Goal: Task Accomplishment & Management: Complete application form

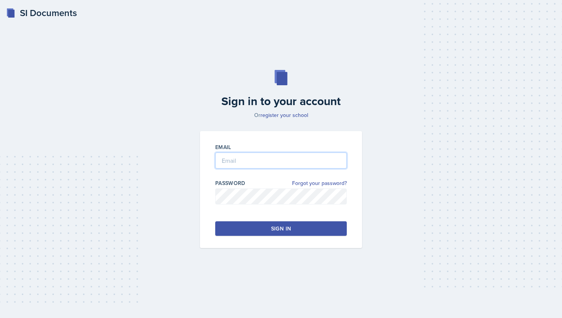
type input "[PERSON_NAME][EMAIL_ADDRESS][PERSON_NAME][DOMAIN_NAME]"
click at [298, 224] on button "Sign in" at bounding box center [281, 228] width 132 height 15
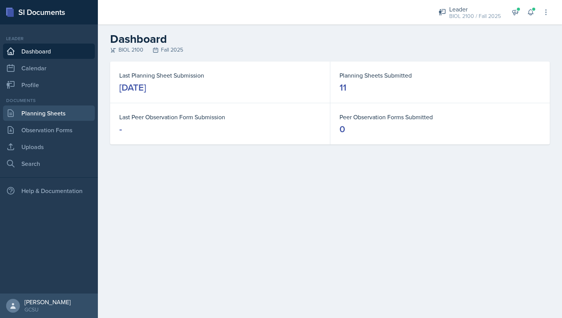
click at [43, 117] on link "Planning Sheets" at bounding box center [49, 113] width 92 height 15
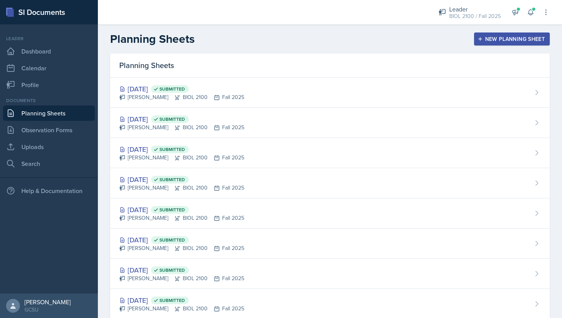
click at [498, 39] on div "New Planning Sheet" at bounding box center [512, 39] width 66 height 6
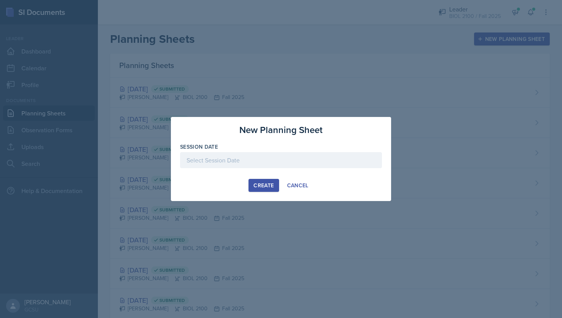
click at [261, 184] on div "Create" at bounding box center [264, 185] width 20 height 6
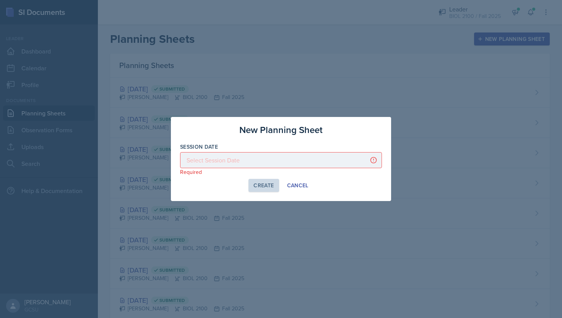
click at [259, 170] on p "Required" at bounding box center [281, 172] width 202 height 8
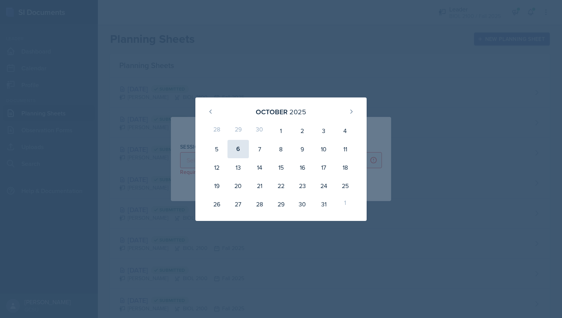
click at [242, 153] on div "6" at bounding box center [238, 149] width 21 height 18
type input "[DATE]"
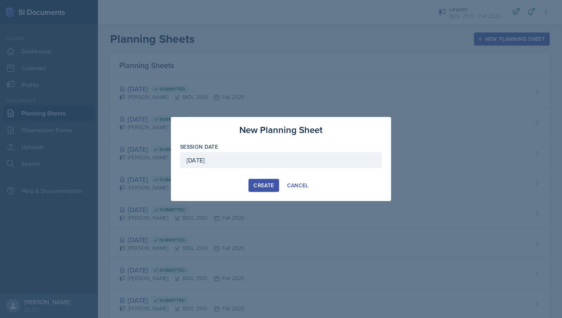
click at [266, 188] on div "Create" at bounding box center [264, 185] width 20 height 6
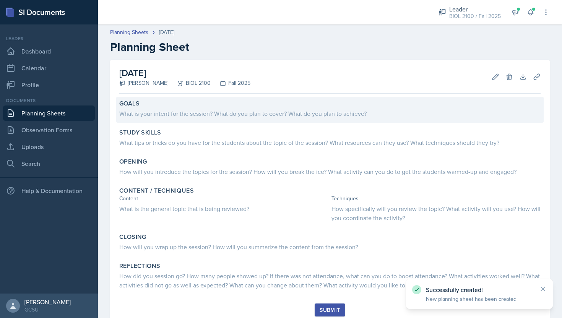
click at [194, 120] on div "Goals What is your intent for the session? What do you plan to cover? What do y…" at bounding box center [330, 110] width 428 height 26
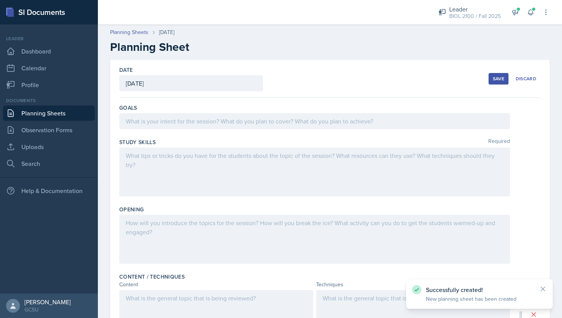
click at [199, 117] on div at bounding box center [314, 121] width 391 height 16
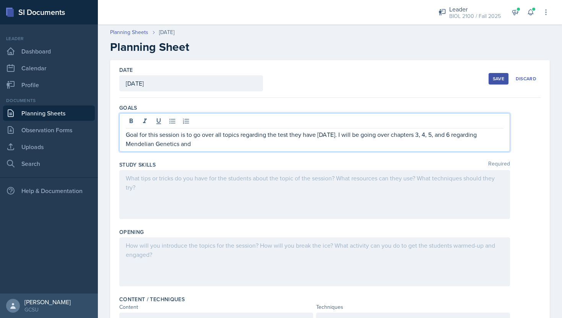
click at [236, 147] on p "Goal for this session is to go over all topics regarding the test they have [DA…" at bounding box center [315, 139] width 378 height 18
click at [235, 202] on div at bounding box center [314, 194] width 391 height 49
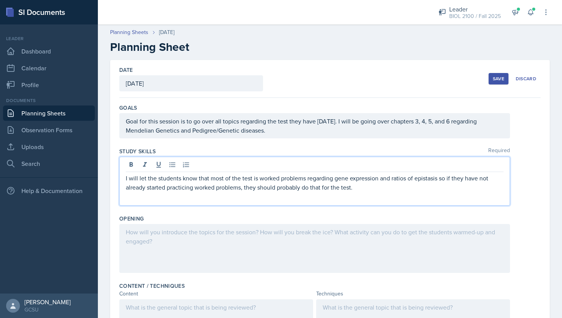
click at [223, 236] on div at bounding box center [314, 248] width 391 height 49
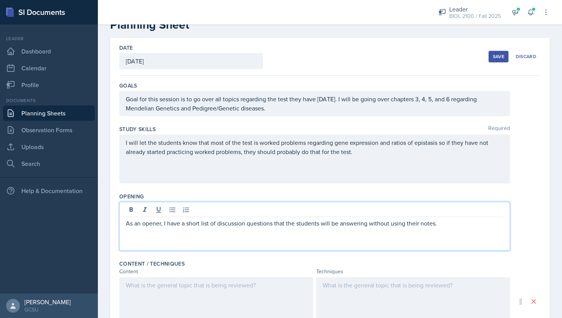
scroll to position [23, 0]
click at [215, 291] on div at bounding box center [216, 301] width 194 height 49
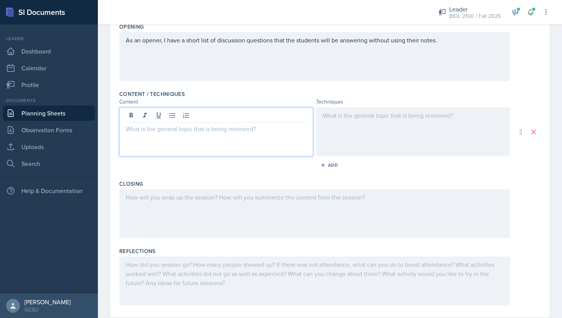
scroll to position [198, 0]
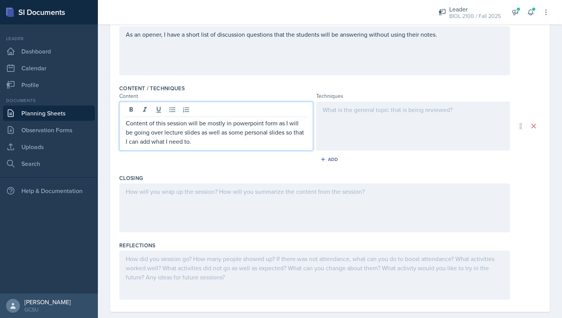
click at [354, 133] on div at bounding box center [413, 126] width 194 height 49
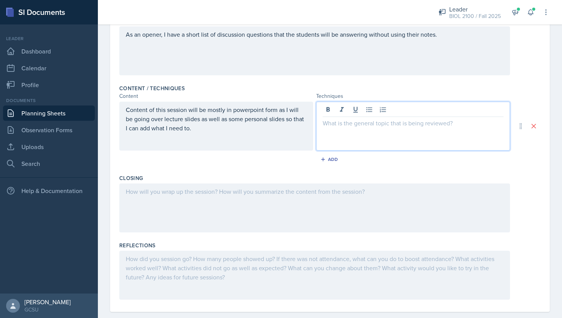
scroll to position [210, 0]
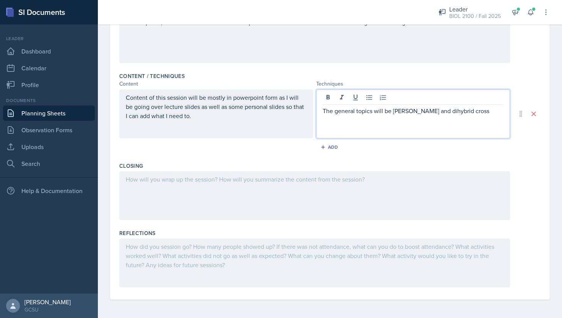
click at [437, 111] on p "The general topics will be [PERSON_NAME] and dihybrid cross" at bounding box center [413, 110] width 181 height 9
click at [455, 113] on p "The general topics will be [PERSON_NAME] and dihybrid cross" at bounding box center [413, 110] width 181 height 9
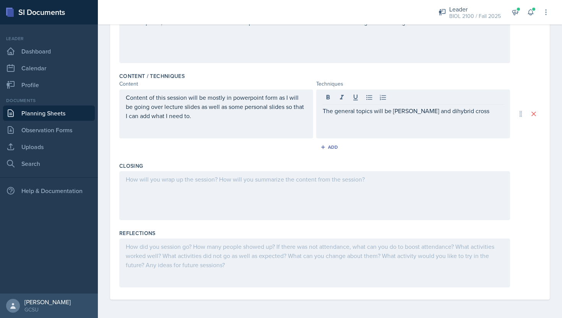
click at [506, 112] on div "The general topics will be [PERSON_NAME] and dihybrid cross" at bounding box center [413, 114] width 194 height 49
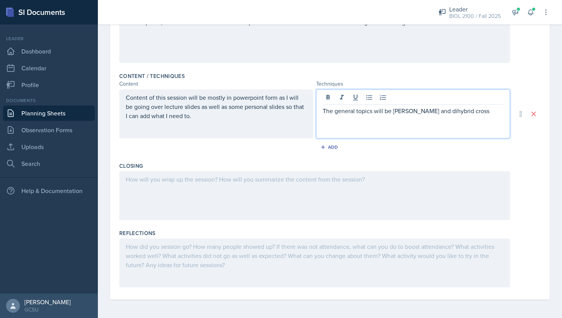
click at [504, 112] on div "The general topics will be [PERSON_NAME] and dihybrid cross" at bounding box center [413, 114] width 194 height 49
click at [500, 112] on p "The general topics will be [PERSON_NAME] and dihybrid cross" at bounding box center [413, 110] width 181 height 9
click at [501, 112] on p "The general topics will be [PERSON_NAME] and dihybrid cross" at bounding box center [413, 110] width 181 height 9
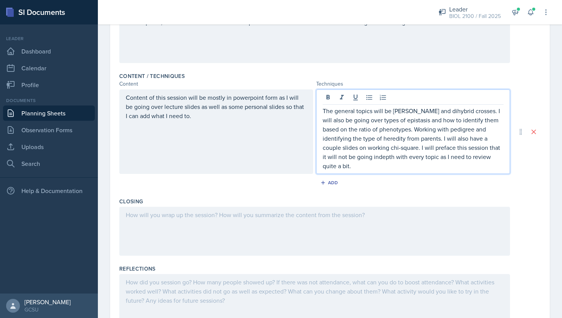
click at [413, 158] on p "The general topics will be [PERSON_NAME] and dihybrid crosses. I will also be g…" at bounding box center [413, 138] width 181 height 64
click at [408, 167] on p "The general topics will be [PERSON_NAME] and dihybrid crosses. I will also be g…" at bounding box center [413, 138] width 181 height 64
click at [373, 212] on div at bounding box center [314, 231] width 391 height 49
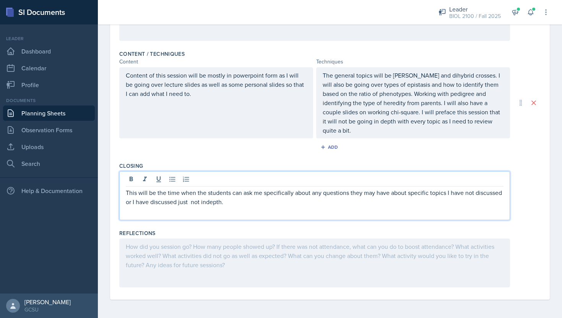
scroll to position [0, 0]
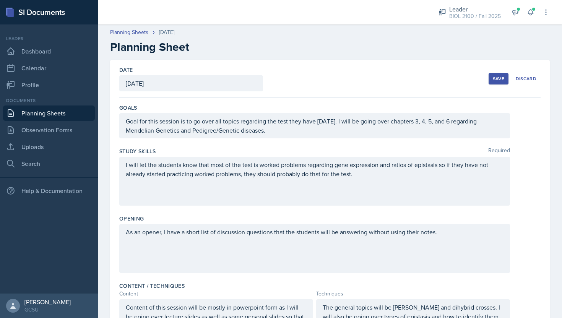
click at [505, 77] on div "Save" at bounding box center [498, 79] width 11 height 6
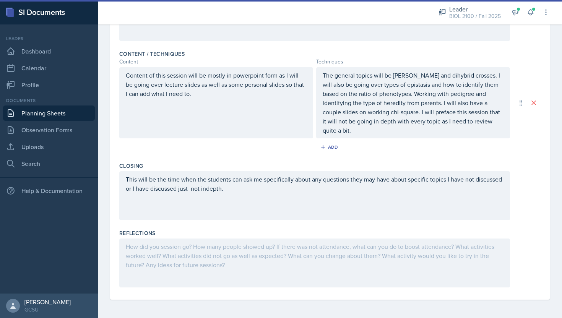
scroll to position [92, 0]
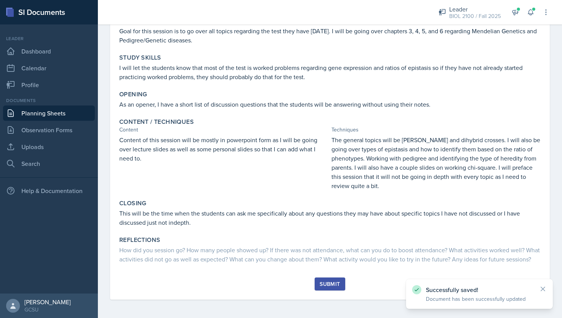
click at [328, 280] on button "Submit" at bounding box center [330, 284] width 30 height 13
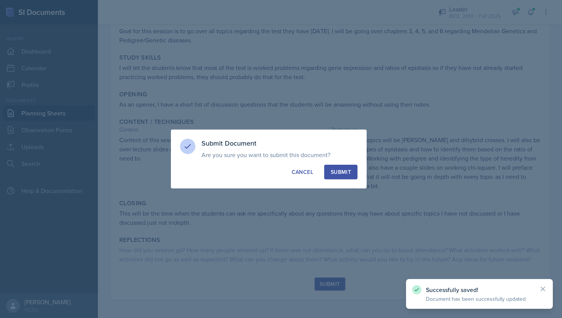
click at [355, 175] on button "Submit" at bounding box center [340, 172] width 33 height 15
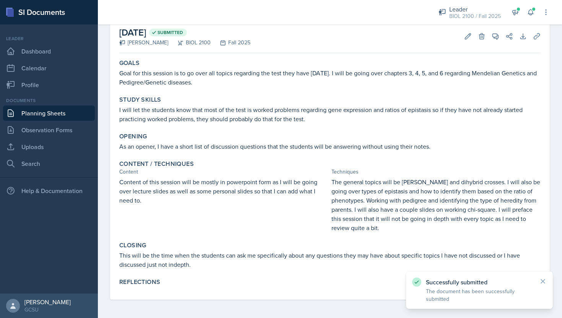
scroll to position [41, 0]
